Goal: Task Accomplishment & Management: Use online tool/utility

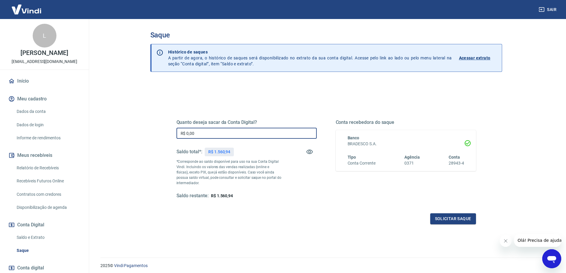
click at [226, 134] on input "R$ 0,00" at bounding box center [247, 133] width 140 height 11
type input "R$ 1.560,94"
click at [449, 218] on button "Solicitar saque" at bounding box center [453, 218] width 46 height 11
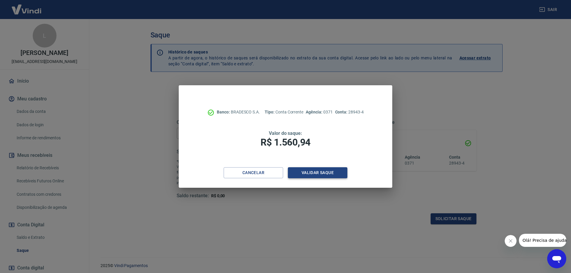
click at [319, 175] on button "Validar saque" at bounding box center [317, 172] width 59 height 11
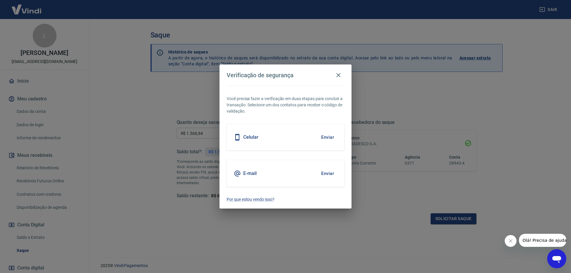
click at [330, 135] on button "Enviar" at bounding box center [327, 137] width 19 height 12
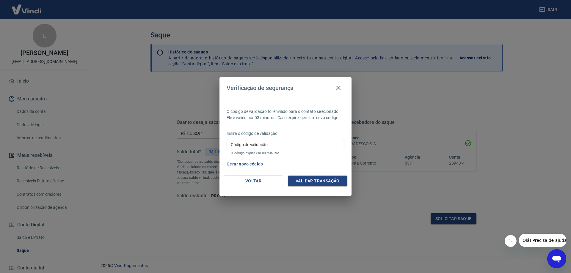
click at [272, 138] on div "Insira o código de validação Código de validação Código de validação O código e…" at bounding box center [286, 144] width 118 height 26
click at [272, 141] on input "Código de validação" at bounding box center [286, 144] width 118 height 11
type input "878623"
click at [312, 178] on button "Validar transação" at bounding box center [317, 181] width 59 height 11
